Goal: Information Seeking & Learning: Learn about a topic

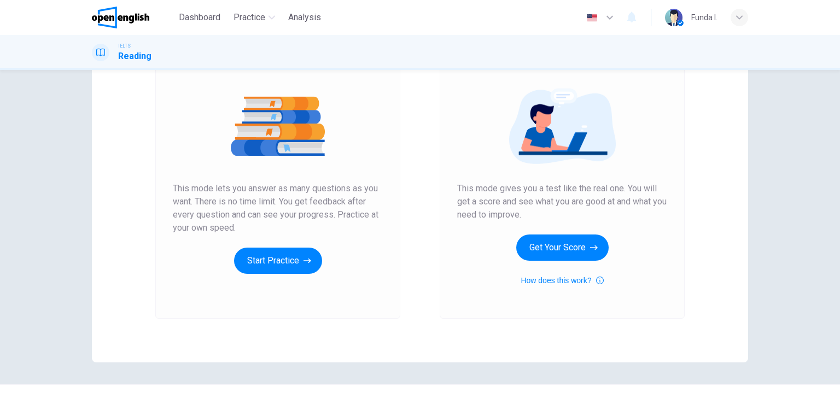
scroll to position [55, 0]
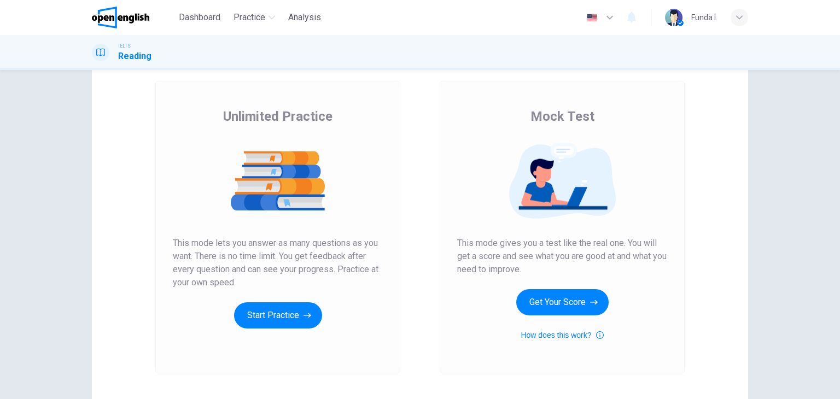
drag, startPoint x: 548, startPoint y: 238, endPoint x: 642, endPoint y: 244, distance: 94.2
click at [642, 244] on span "This mode gives you a test like the real one. You will get a score and see what…" at bounding box center [562, 256] width 210 height 39
drag, startPoint x: 488, startPoint y: 262, endPoint x: 619, endPoint y: 263, distance: 131.2
click at [619, 261] on span "This mode gives you a test like the real one. You will get a score and see what…" at bounding box center [562, 256] width 210 height 39
click at [588, 334] on button "How does this work?" at bounding box center [561, 334] width 83 height 13
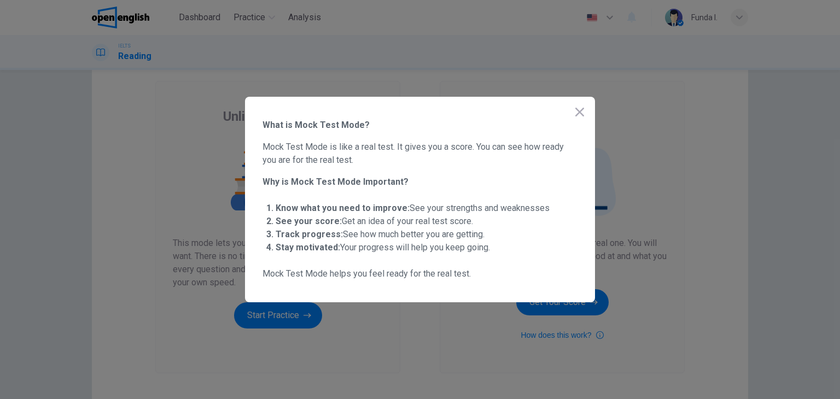
drag, startPoint x: 319, startPoint y: 204, endPoint x: 485, endPoint y: 195, distance: 166.4
click at [457, 206] on span "Know what you need to improve: See your strengths and weaknesses" at bounding box center [412, 208] width 274 height 10
click at [582, 110] on icon "button" at bounding box center [579, 112] width 9 height 9
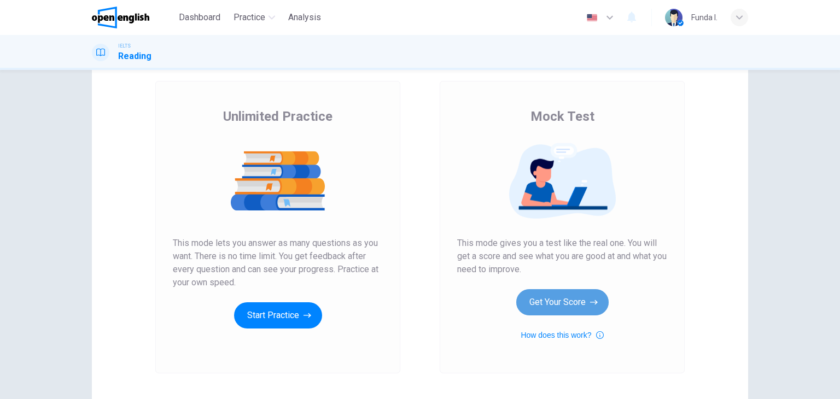
click at [555, 302] on button "Get Your Score" at bounding box center [562, 302] width 92 height 26
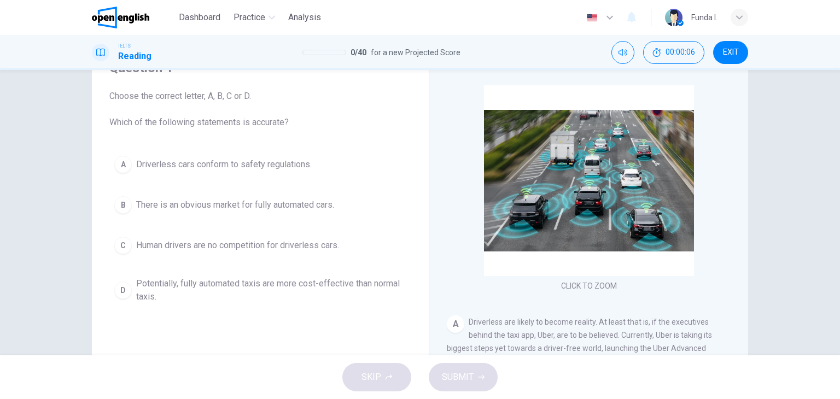
drag, startPoint x: 138, startPoint y: 122, endPoint x: 264, endPoint y: 127, distance: 125.8
click at [261, 127] on span "Choose the correct letter, A, B, C or D. Which of the following statements is a…" at bounding box center [260, 109] width 302 height 39
click at [282, 130] on div "Question 1 Choose the correct letter, A, B, C or D. Which of the following stat…" at bounding box center [260, 183] width 319 height 271
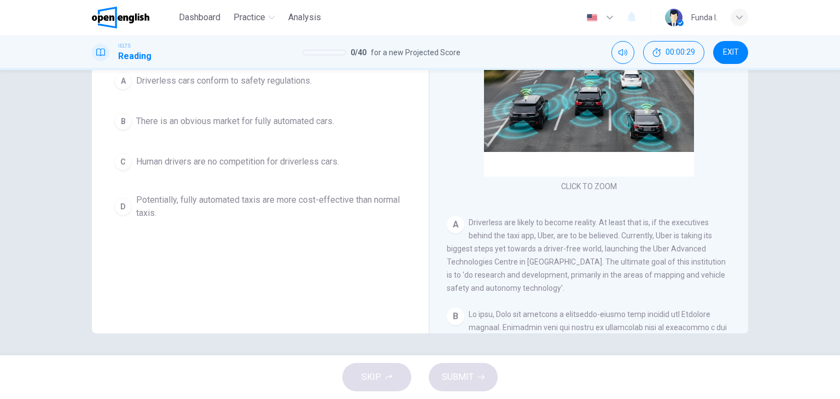
scroll to position [0, 0]
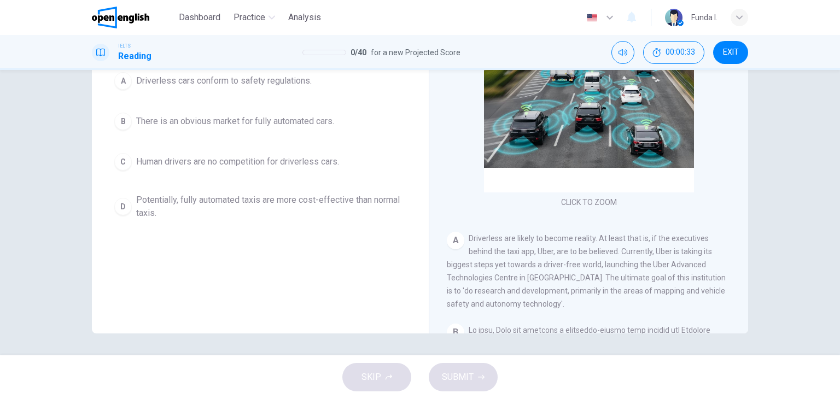
drag, startPoint x: 489, startPoint y: 239, endPoint x: 541, endPoint y: 238, distance: 51.9
click at [539, 238] on span "Driverless are likely to become reality. At least that is, if the executives be…" at bounding box center [586, 271] width 279 height 74
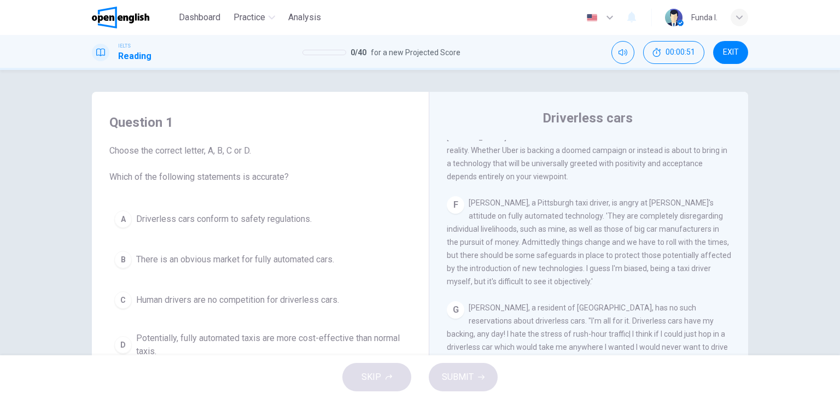
scroll to position [55, 0]
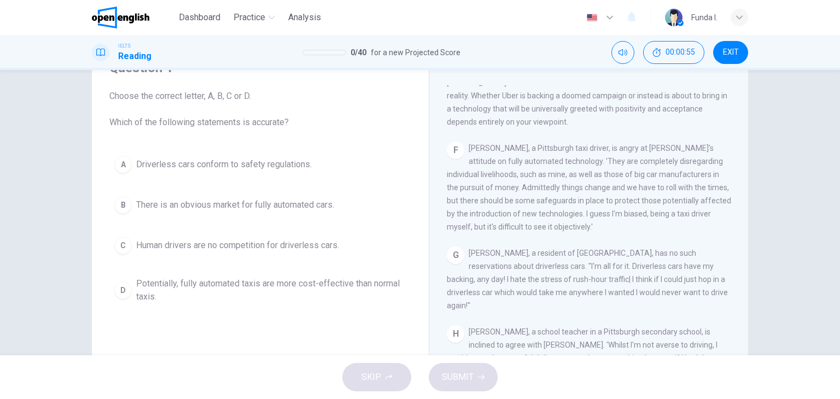
click at [128, 288] on div "D" at bounding box center [122, 289] width 17 height 17
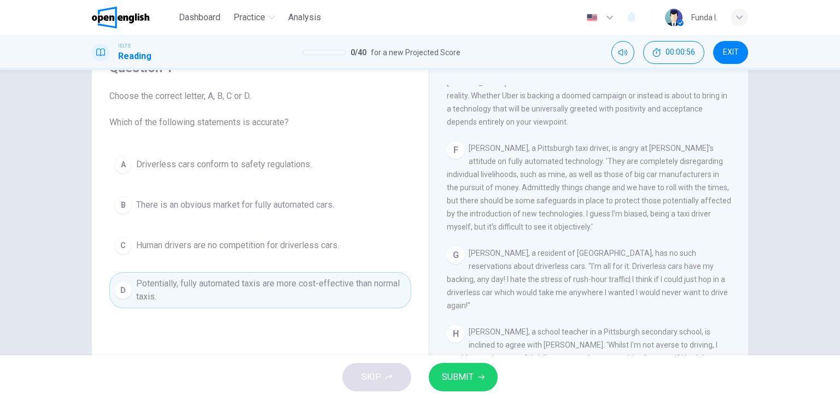
click at [464, 382] on span "SUBMIT" at bounding box center [458, 376] width 32 height 15
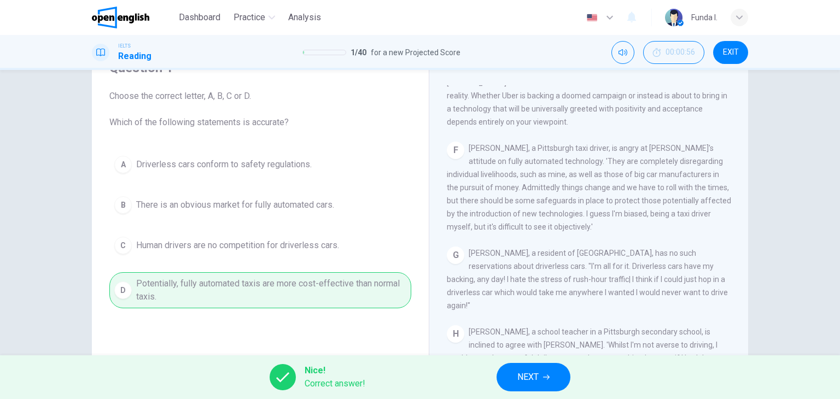
click at [541, 377] on button "NEXT" at bounding box center [533, 377] width 74 height 28
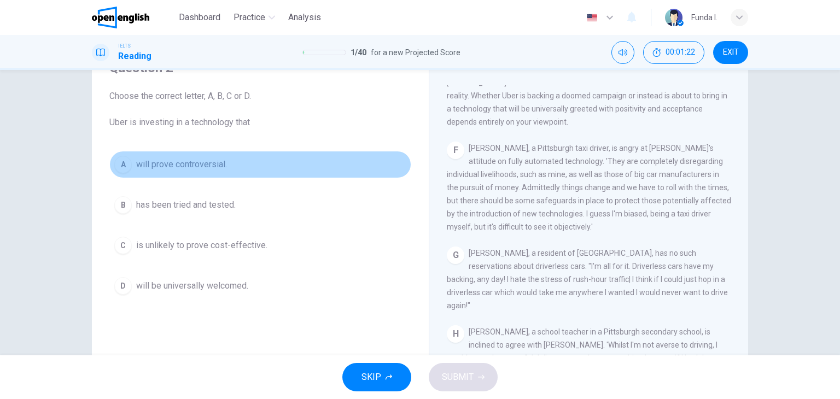
click at [190, 166] on span "will prove controversial." at bounding box center [181, 164] width 91 height 13
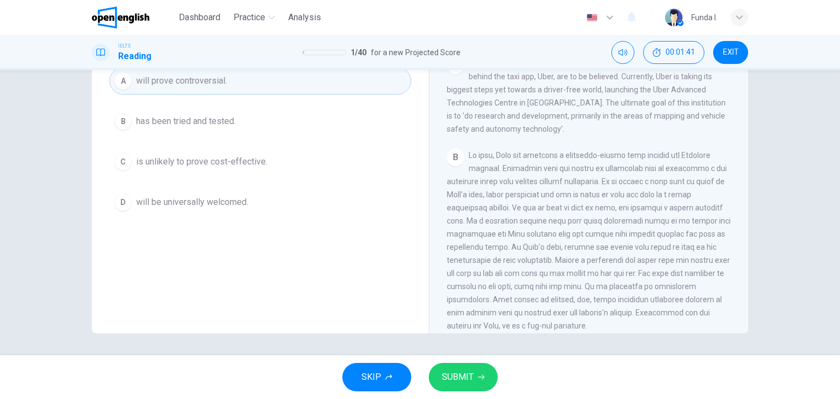
scroll to position [201, 0]
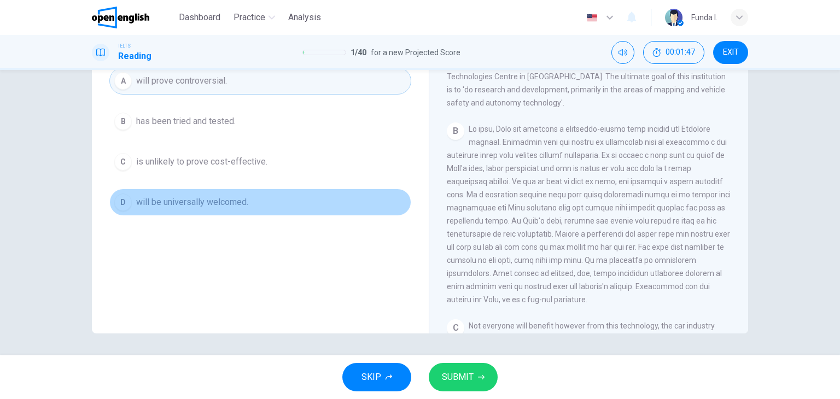
click at [195, 199] on span "will be universally welcomed." at bounding box center [192, 202] width 112 height 13
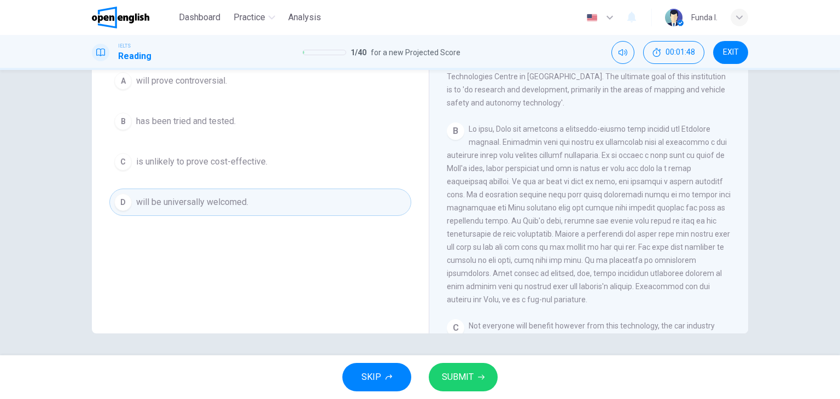
click at [457, 379] on span "SUBMIT" at bounding box center [458, 376] width 32 height 15
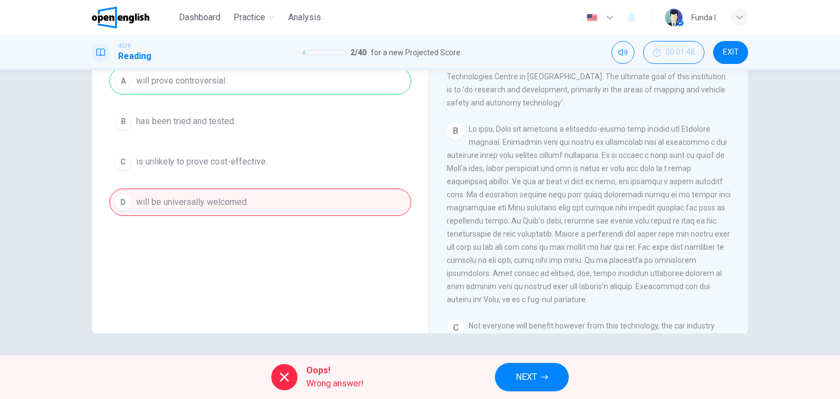
click at [201, 83] on div "A will prove controversial. B has been tried and tested. C is unlikely to prove…" at bounding box center [260, 141] width 302 height 149
click at [199, 85] on div "A will prove controversial. B has been tried and tested. C is unlikely to prove…" at bounding box center [260, 141] width 302 height 149
click at [553, 373] on button "NEXT" at bounding box center [532, 377] width 74 height 28
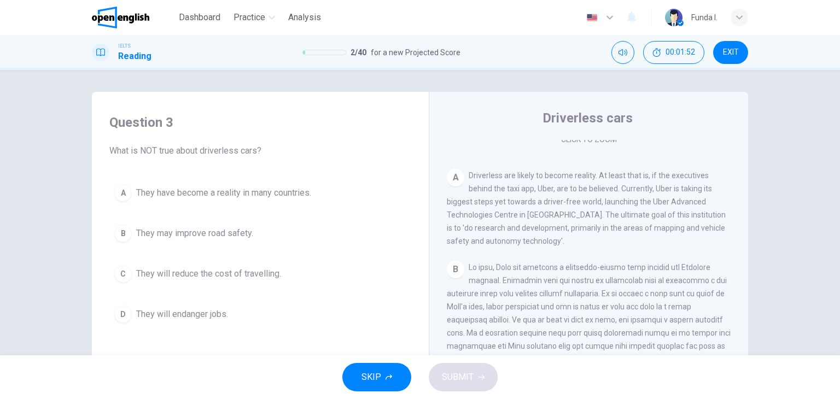
scroll to position [55, 0]
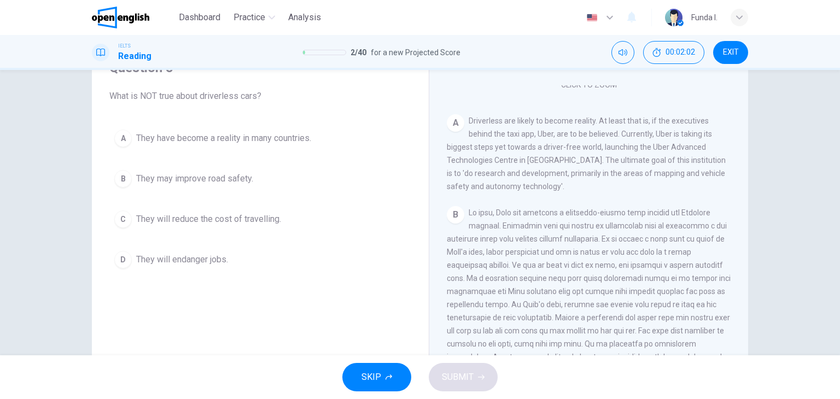
click at [197, 258] on span "They will endanger jobs." at bounding box center [182, 259] width 92 height 13
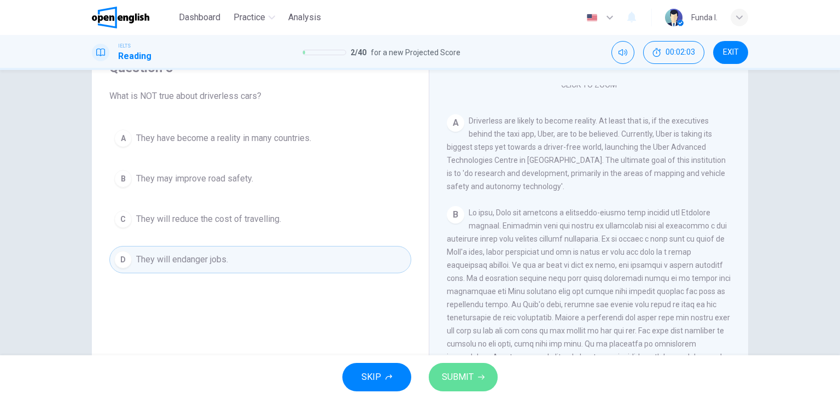
click at [477, 385] on button "SUBMIT" at bounding box center [463, 377] width 69 height 28
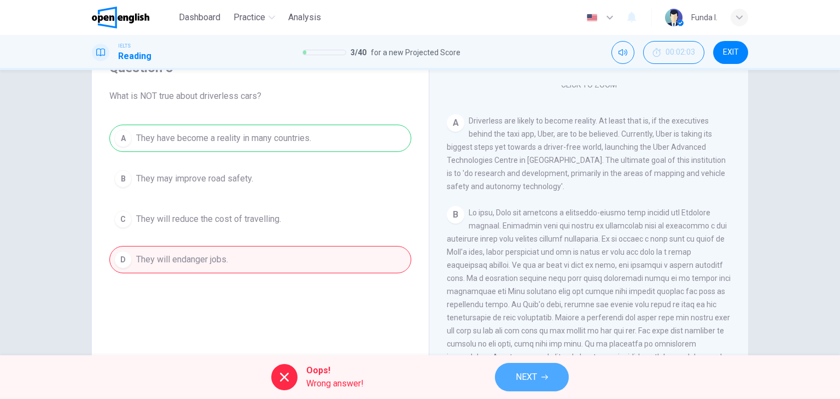
click at [543, 381] on button "NEXT" at bounding box center [532, 377] width 74 height 28
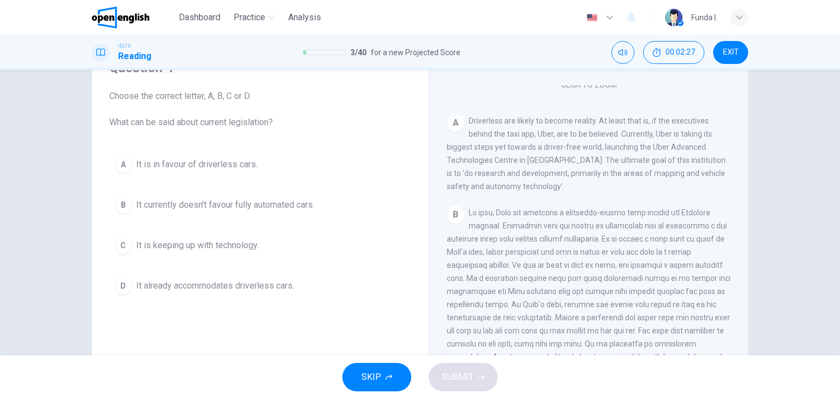
click at [199, 242] on span "It is keeping up with technology." at bounding box center [197, 245] width 122 height 13
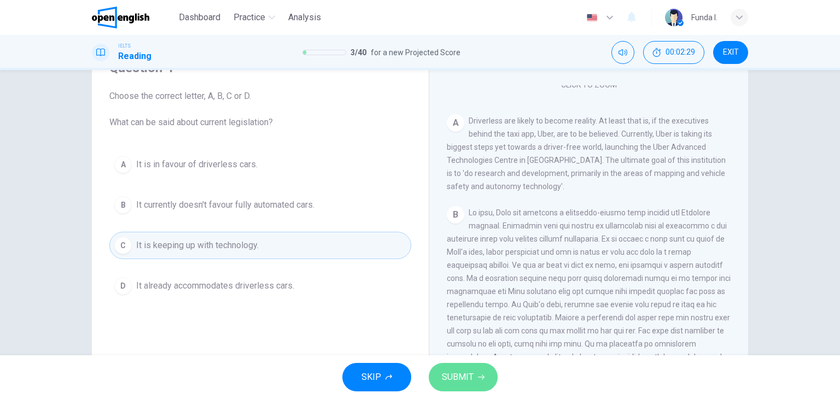
click at [459, 365] on button "SUBMIT" at bounding box center [463, 377] width 69 height 28
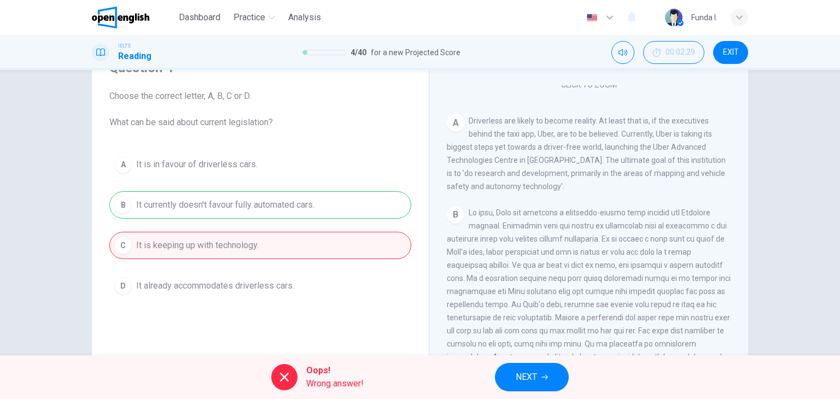
click at [498, 372] on button "NEXT" at bounding box center [532, 377] width 74 height 28
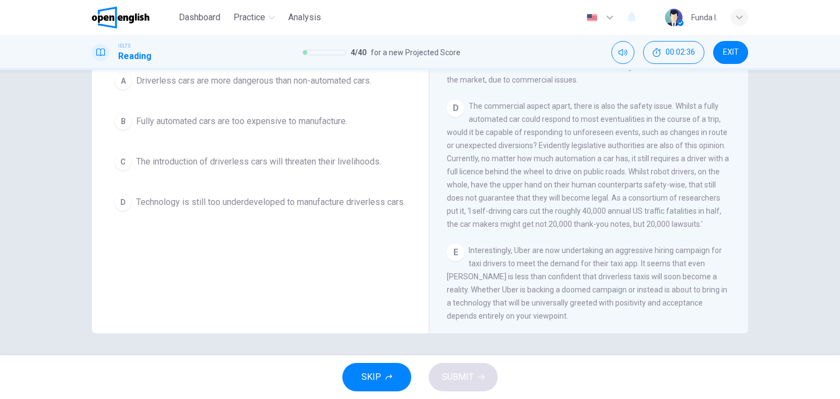
scroll to position [638, 0]
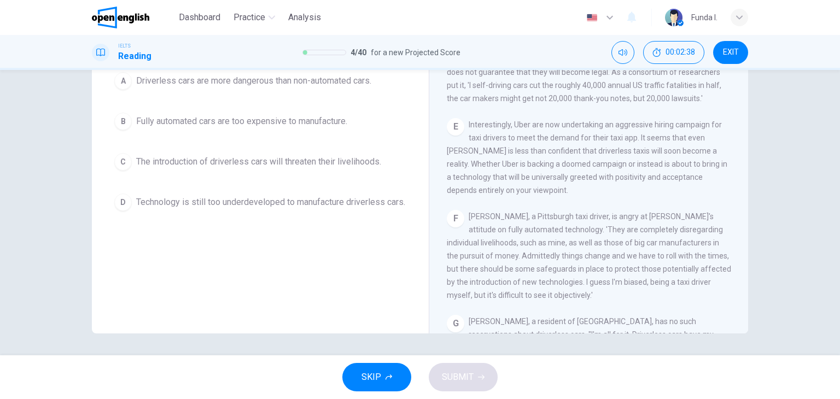
drag, startPoint x: 514, startPoint y: 229, endPoint x: 645, endPoint y: 228, distance: 131.7
click at [644, 229] on span "John Reynolds, a Pittsburgh taxi driver, is angry at Uber's attitude on fully a…" at bounding box center [589, 255] width 284 height 87
drag, startPoint x: 658, startPoint y: 227, endPoint x: 685, endPoint y: 232, distance: 27.1
click at [684, 231] on div "F John Reynolds, a Pittsburgh taxi driver, is angry at Uber's attitude on fully…" at bounding box center [589, 256] width 284 height 92
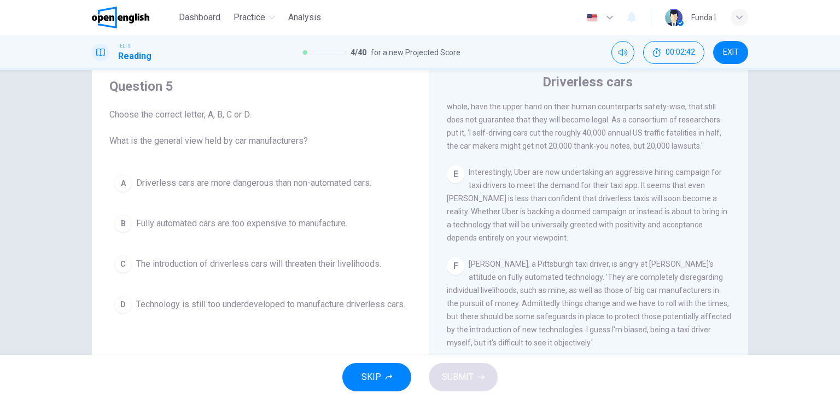
scroll to position [55, 0]
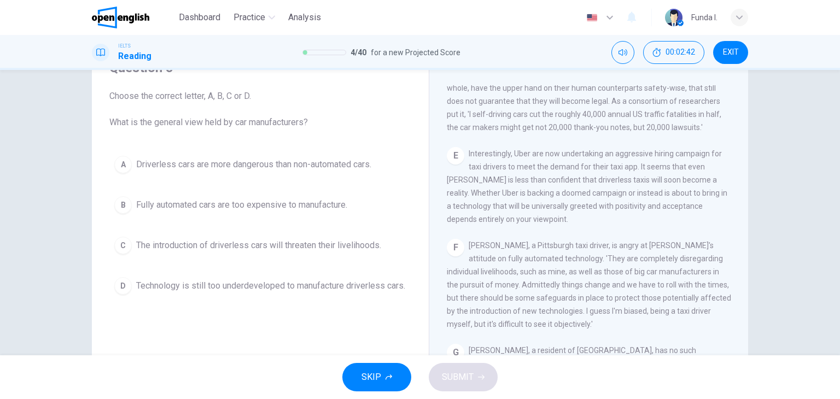
drag, startPoint x: 195, startPoint y: 120, endPoint x: 351, endPoint y: 129, distance: 156.6
click at [351, 129] on div "Question 5 Choose the correct letter, A, B, C or D. What is the general view he…" at bounding box center [260, 179] width 319 height 262
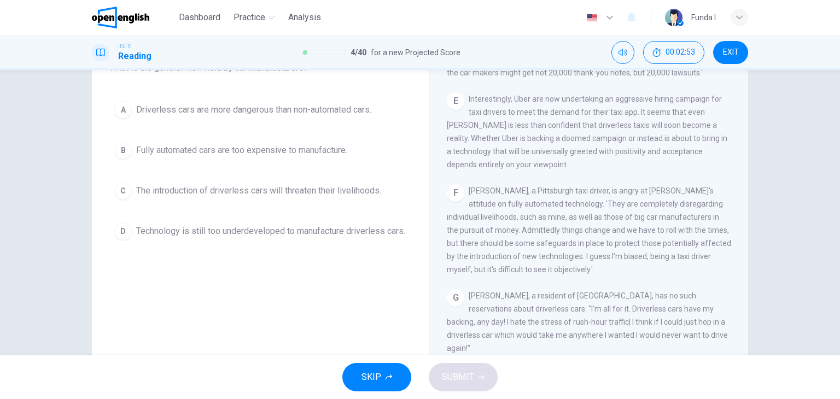
click at [168, 230] on span "Technology is still too underdeveloped to manufacture driverless cars." at bounding box center [270, 231] width 269 height 13
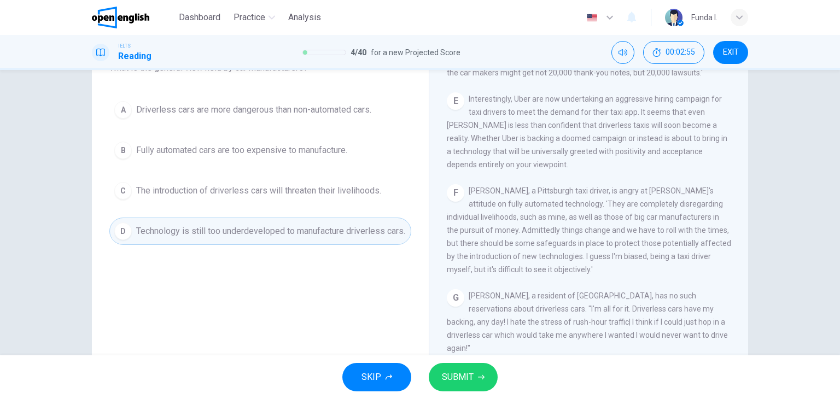
click at [450, 378] on span "SUBMIT" at bounding box center [458, 376] width 32 height 15
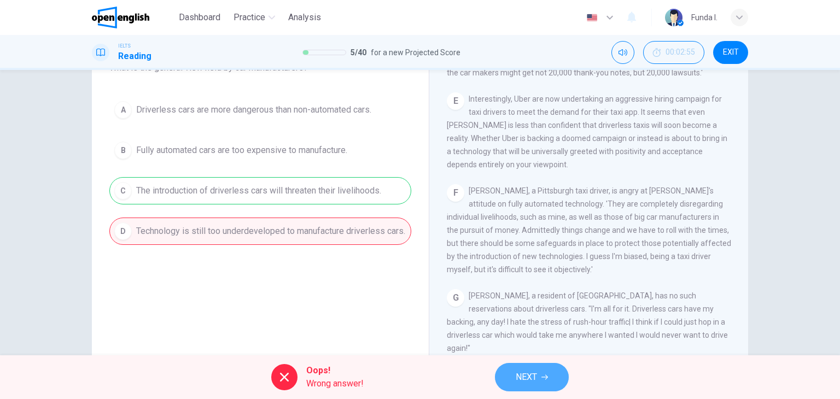
click at [512, 379] on button "NEXT" at bounding box center [532, 377] width 74 height 28
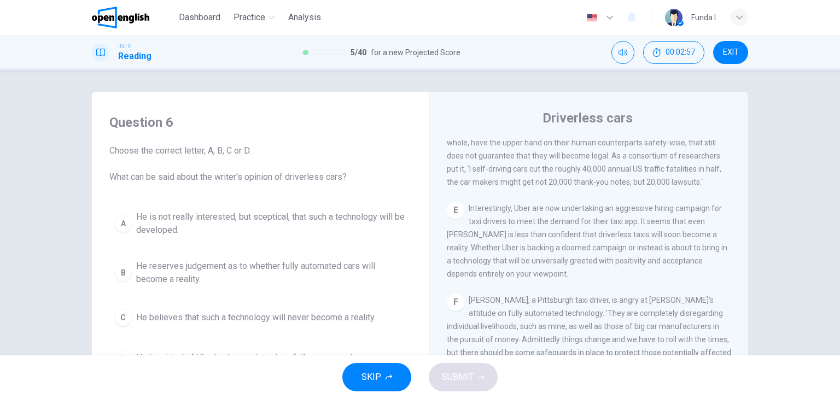
scroll to position [55, 0]
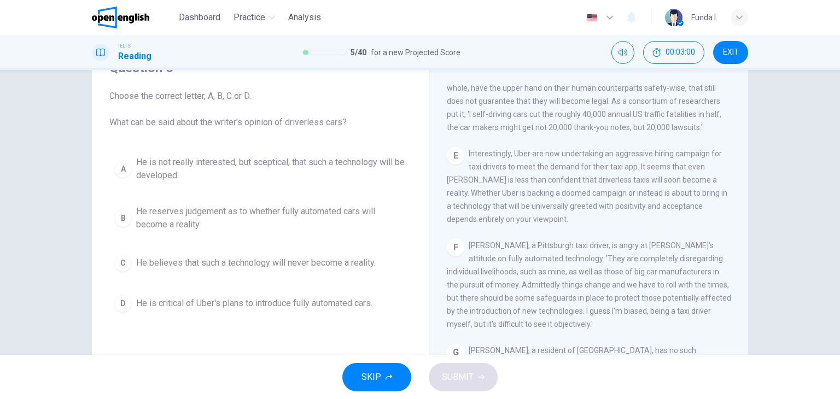
drag, startPoint x: 174, startPoint y: 126, endPoint x: 248, endPoint y: 129, distance: 74.4
click at [248, 129] on div "Question 6 Choose the correct letter, A, B, C or D. What can be said about the …" at bounding box center [260, 188] width 319 height 280
drag, startPoint x: 732, startPoint y: 62, endPoint x: 479, endPoint y: 65, distance: 253.6
click at [732, 62] on button "EXIT" at bounding box center [730, 52] width 35 height 23
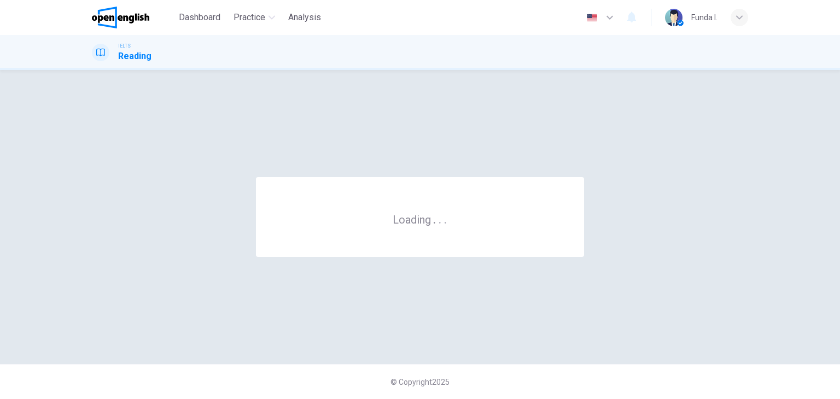
scroll to position [0, 0]
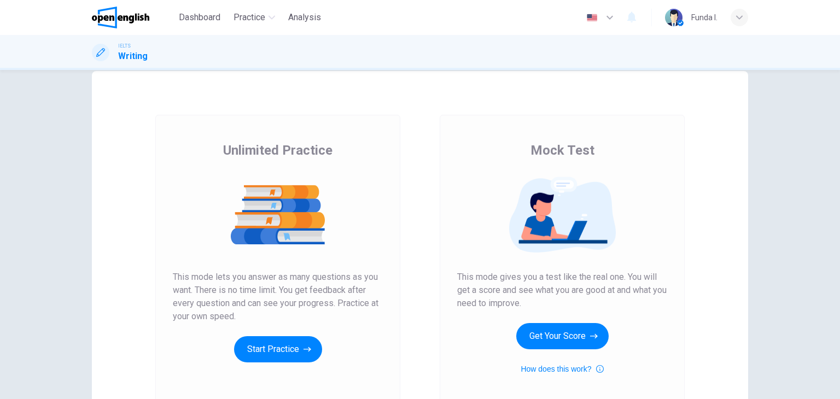
scroll to position [55, 0]
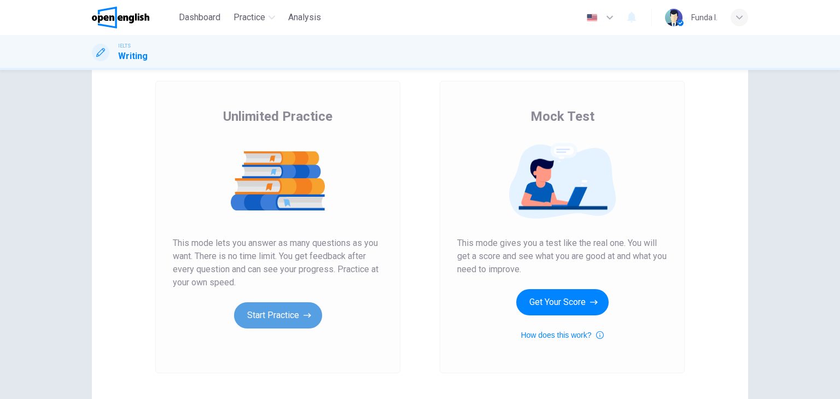
click at [296, 308] on button "Start Practice" at bounding box center [278, 315] width 88 height 26
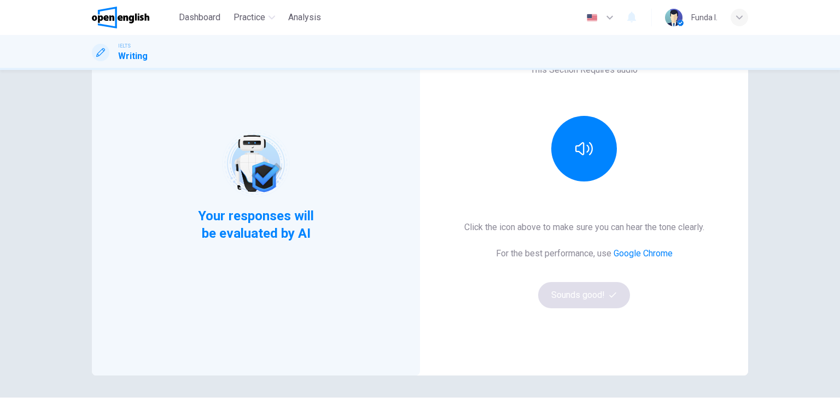
scroll to position [109, 0]
